Goal: Information Seeking & Learning: Learn about a topic

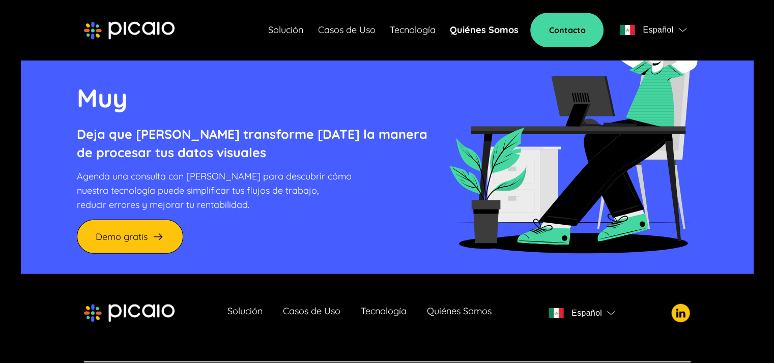
scroll to position [2476, 0]
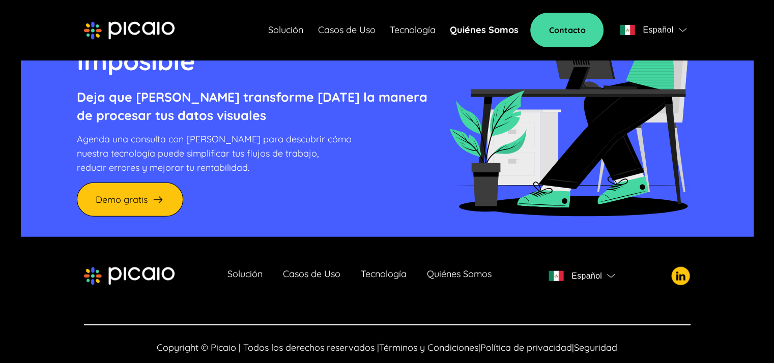
click at [304, 269] on link "Casos de Uso" at bounding box center [311, 276] width 57 height 14
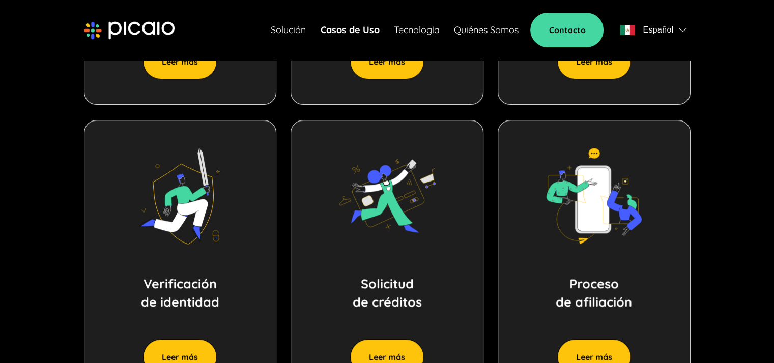
scroll to position [814, 0]
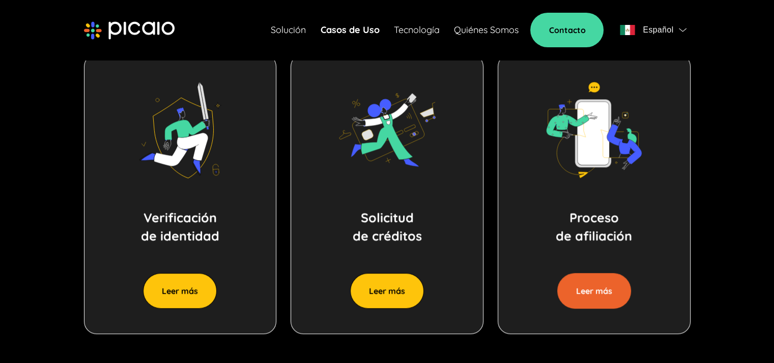
click at [590, 273] on button "Leer más" at bounding box center [594, 291] width 74 height 36
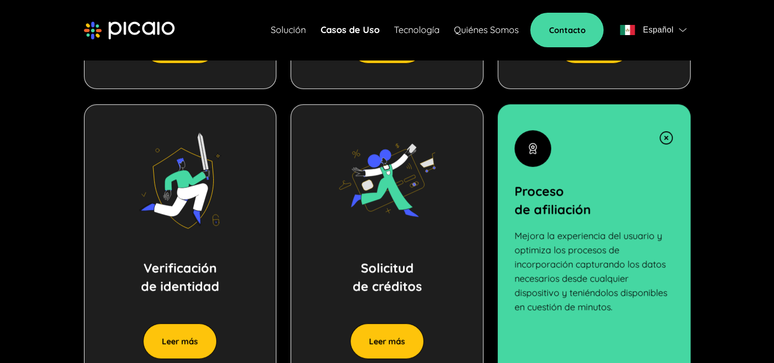
click at [664, 130] on img at bounding box center [665, 137] width 15 height 15
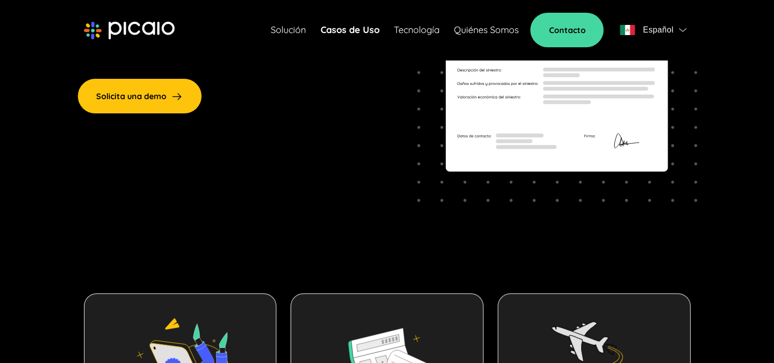
scroll to position [191, 0]
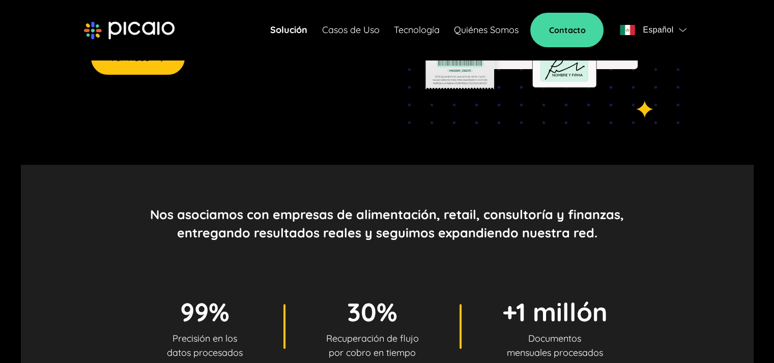
scroll to position [254, 0]
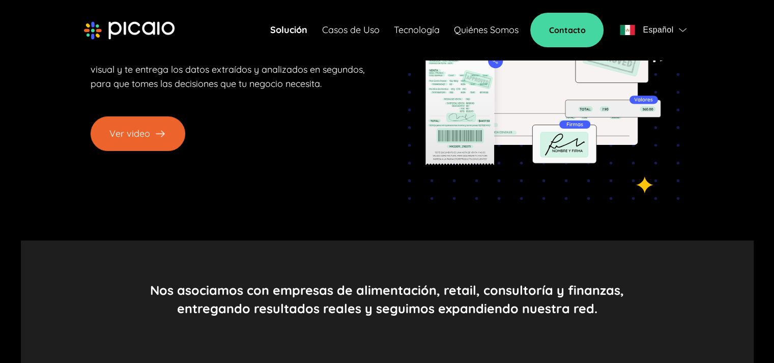
click at [140, 116] on button "Ver video" at bounding box center [138, 133] width 95 height 35
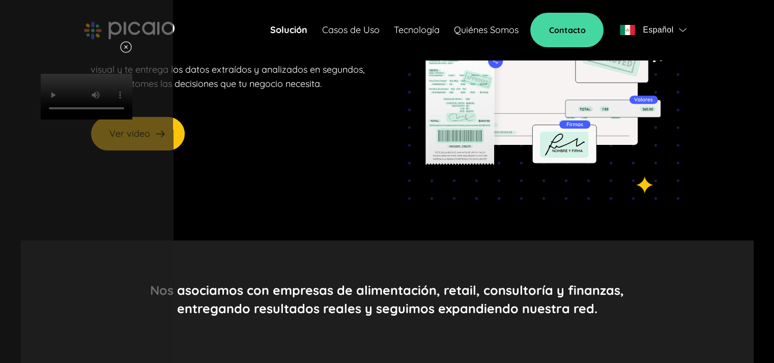
click at [132, 47] on img at bounding box center [126, 47] width 13 height 13
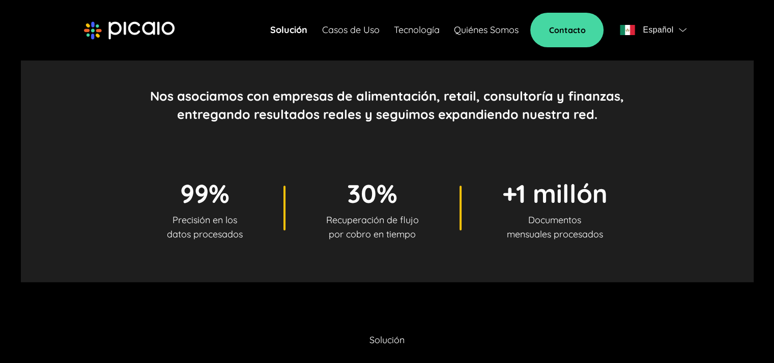
scroll to position [560, 0]
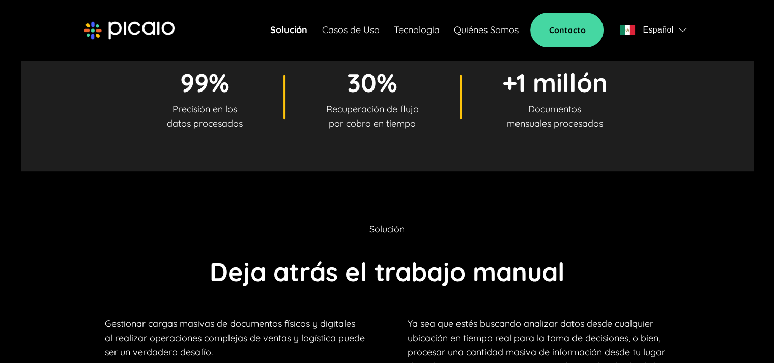
click at [424, 31] on link "Tecnología" at bounding box center [416, 30] width 46 height 14
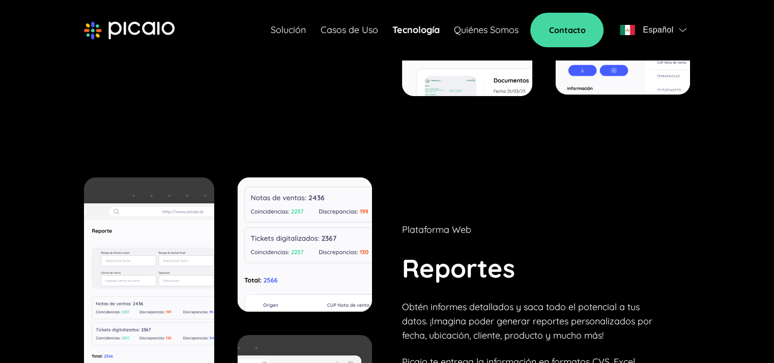
scroll to position [3135, 0]
